Goal: Task Accomplishment & Management: Manage account settings

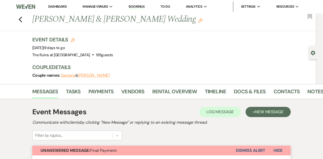
click at [59, 6] on link "Dashboard" at bounding box center [57, 6] width 18 height 4
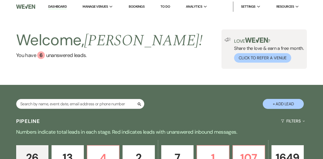
scroll to position [125, 0]
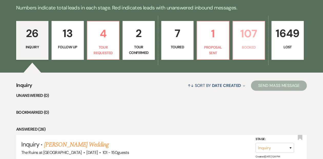
click at [246, 45] on p "Booked" at bounding box center [249, 48] width 26 height 6
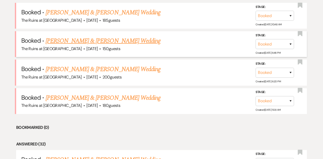
scroll to position [224, 0]
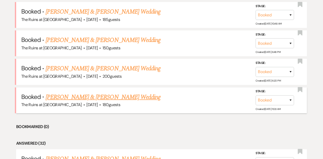
click at [89, 96] on link "[PERSON_NAME] & [PERSON_NAME] Wedding" at bounding box center [103, 97] width 115 height 9
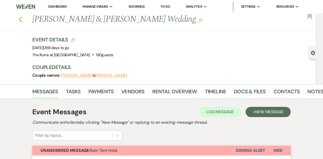
click at [20, 19] on icon "Previous" at bounding box center [20, 19] width 4 height 6
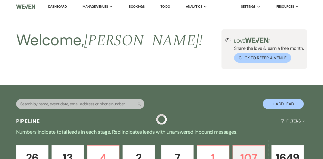
scroll to position [224, 0]
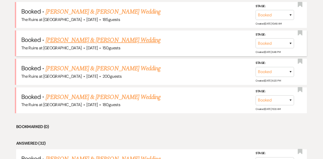
click at [87, 42] on link "[PERSON_NAME] & [PERSON_NAME] Wedding" at bounding box center [103, 40] width 115 height 9
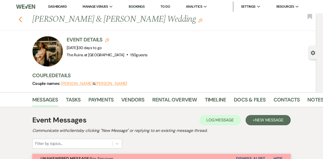
click at [18, 20] on icon "Previous" at bounding box center [20, 19] width 4 height 6
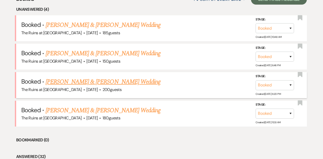
scroll to position [206, 0]
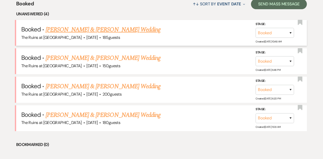
click at [82, 29] on link "[PERSON_NAME] & [PERSON_NAME] Wedding" at bounding box center [103, 29] width 115 height 9
